Goal: Task Accomplishment & Management: Manage account settings

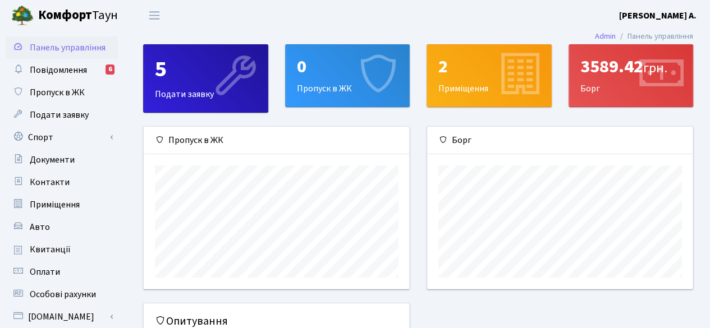
click at [205, 88] on div "5 Подати заявку" at bounding box center [206, 78] width 124 height 67
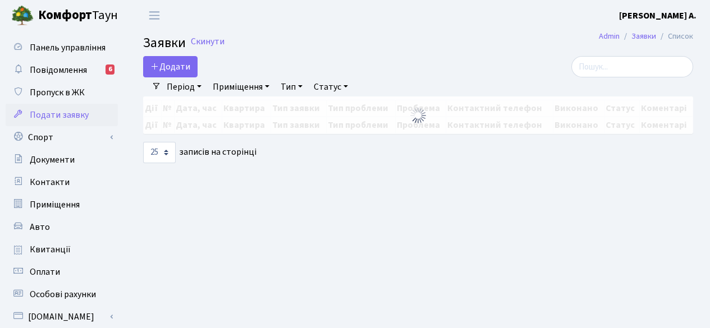
select select "25"
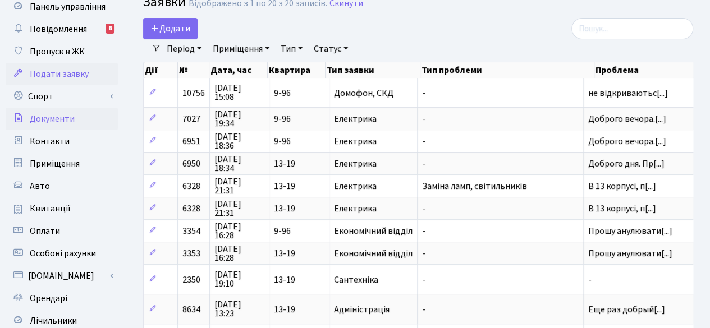
scroll to position [47, 0]
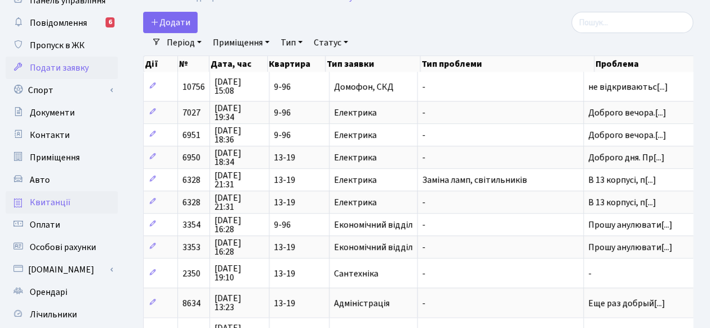
click at [70, 211] on link "Квитанції" at bounding box center [62, 202] width 112 height 22
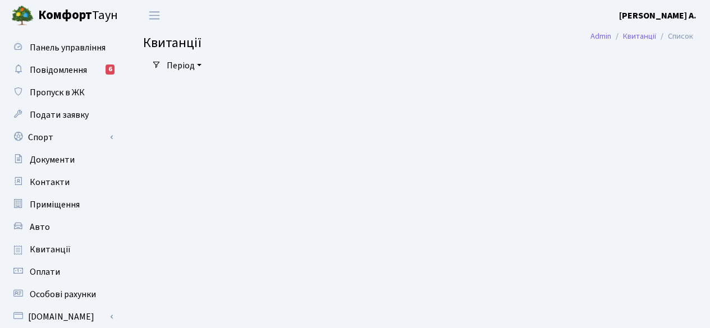
select select "25"
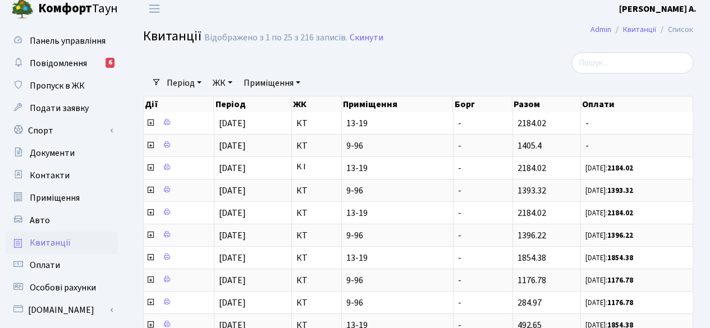
scroll to position [4, 0]
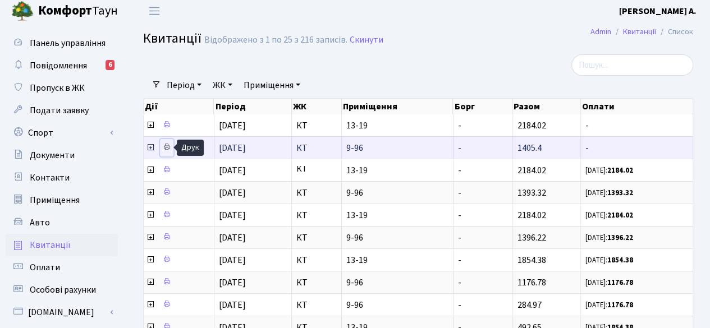
click at [167, 149] on icon at bounding box center [167, 147] width 8 height 8
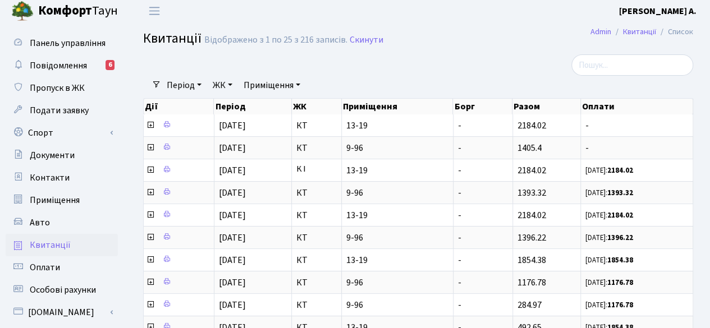
click at [656, 10] on b "[PERSON_NAME] А." at bounding box center [657, 11] width 77 height 12
click at [608, 59] on link "Вийти" at bounding box center [640, 56] width 112 height 17
